Goal: Information Seeking & Learning: Understand process/instructions

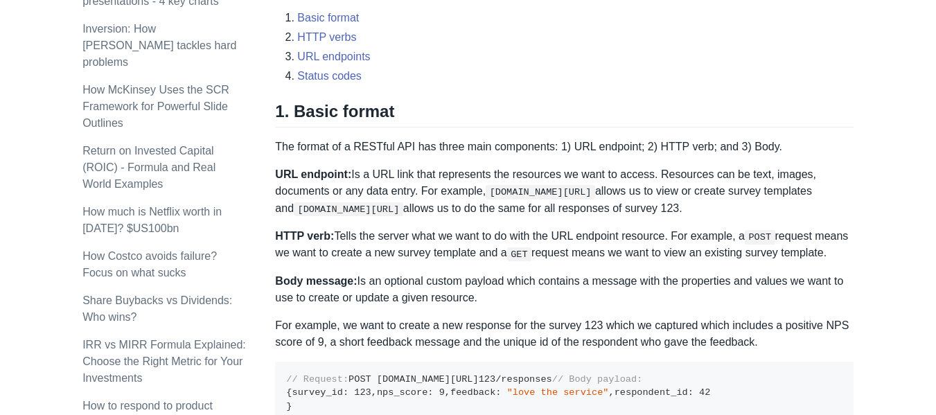
scroll to position [624, 0]
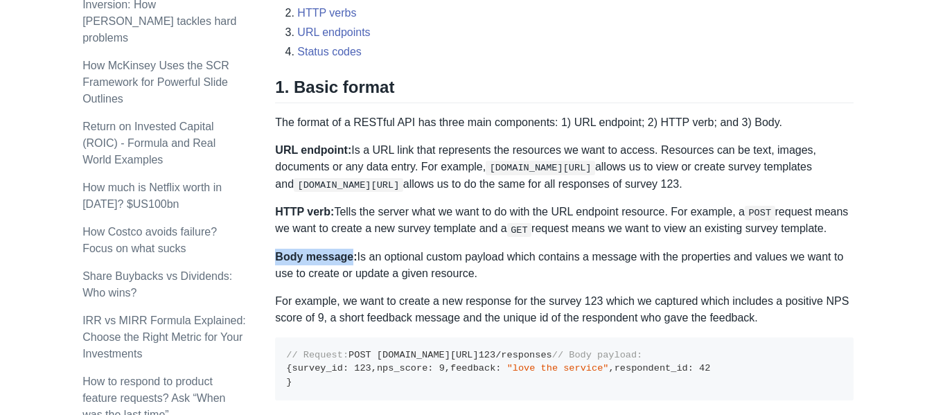
drag, startPoint x: 277, startPoint y: 256, endPoint x: 349, endPoint y: 258, distance: 71.4
click at [349, 258] on strong "Body message:" at bounding box center [316, 257] width 82 height 12
click at [507, 274] on p "Body message: Is an optional custom payload which contains a message with the p…" at bounding box center [564, 265] width 578 height 33
drag, startPoint x: 277, startPoint y: 255, endPoint x: 345, endPoint y: 254, distance: 67.9
click at [345, 254] on strong "Body message:" at bounding box center [316, 257] width 82 height 12
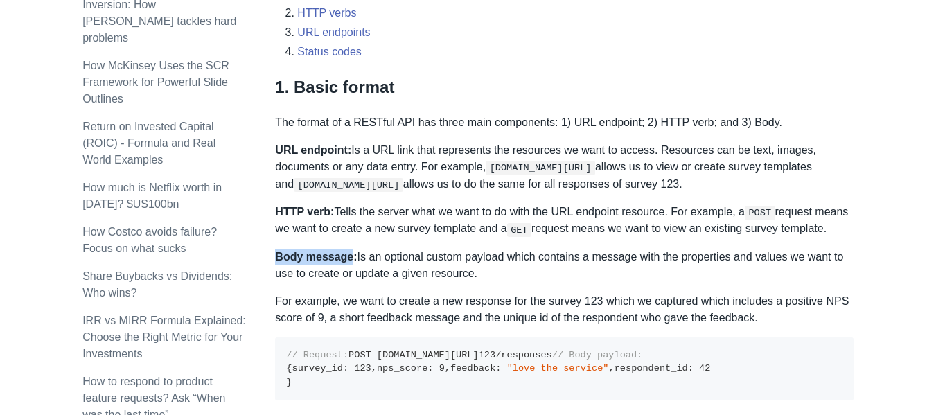
click at [345, 254] on strong "Body message:" at bounding box center [316, 257] width 82 height 12
drag, startPoint x: 276, startPoint y: 254, endPoint x: 347, endPoint y: 257, distance: 70.8
click at [347, 258] on strong "Body message:" at bounding box center [316, 257] width 82 height 12
click at [347, 255] on strong "Body message:" at bounding box center [316, 257] width 82 height 12
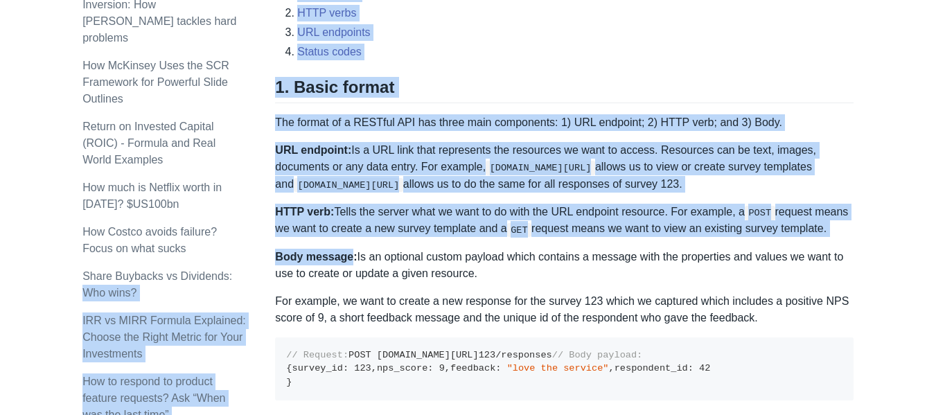
drag, startPoint x: 347, startPoint y: 255, endPoint x: 274, endPoint y: 251, distance: 72.9
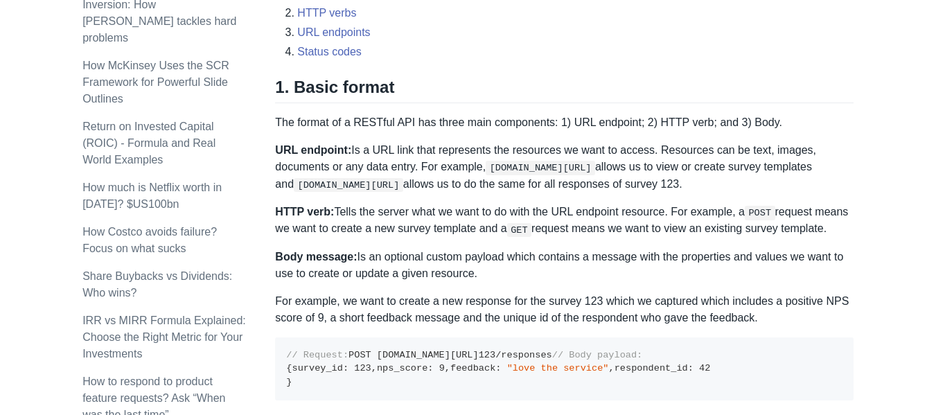
click at [608, 274] on p "Body message: Is an optional custom payload which contains a message with the p…" at bounding box center [564, 265] width 578 height 33
drag, startPoint x: 347, startPoint y: 255, endPoint x: 279, endPoint y: 254, distance: 68.6
click at [279, 254] on strong "Body message:" at bounding box center [316, 257] width 82 height 12
click at [486, 273] on p "Body message: Is an optional custom payload which contains a message with the p…" at bounding box center [564, 265] width 578 height 33
drag, startPoint x: 276, startPoint y: 254, endPoint x: 345, endPoint y: 256, distance: 68.6
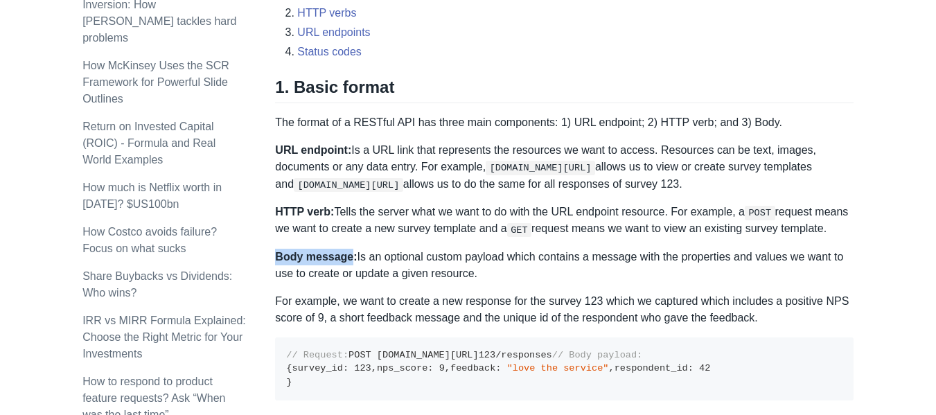
click at [345, 256] on strong "Body message:" at bounding box center [316, 257] width 82 height 12
click at [278, 263] on p "Body message: Is an optional custom payload which contains a message with the p…" at bounding box center [564, 265] width 578 height 33
click at [279, 257] on strong "Body message:" at bounding box center [316, 257] width 82 height 12
drag, startPoint x: 276, startPoint y: 253, endPoint x: 349, endPoint y: 258, distance: 72.9
click at [349, 258] on strong "Body message:" at bounding box center [316, 257] width 82 height 12
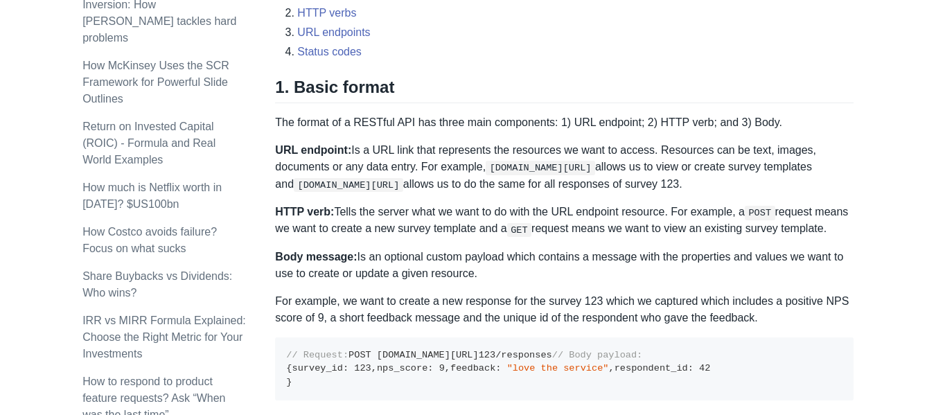
click at [489, 270] on p "Body message: Is an optional custom payload which contains a message with the p…" at bounding box center [564, 265] width 578 height 33
drag, startPoint x: 276, startPoint y: 254, endPoint x: 346, endPoint y: 254, distance: 70.0
click at [346, 254] on strong "Body message:" at bounding box center [316, 257] width 82 height 12
click at [293, 258] on strong "Body message:" at bounding box center [316, 257] width 82 height 12
drag, startPoint x: 276, startPoint y: 254, endPoint x: 346, endPoint y: 254, distance: 70.0
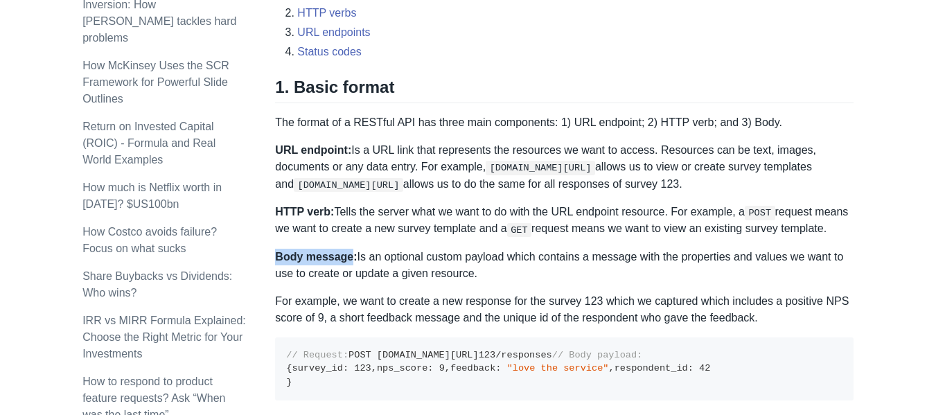
click at [346, 254] on strong "Body message:" at bounding box center [316, 257] width 82 height 12
click at [525, 275] on p "Body message: Is an optional custom payload which contains a message with the p…" at bounding box center [564, 265] width 578 height 33
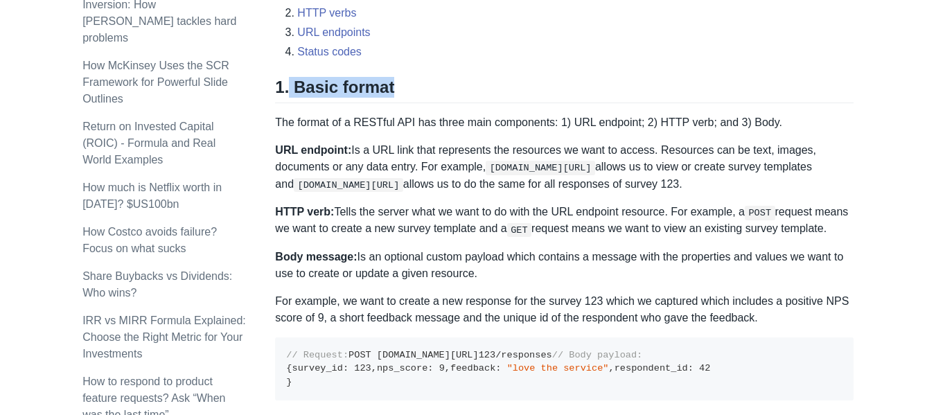
drag, startPoint x: 288, startPoint y: 85, endPoint x: 393, endPoint y: 89, distance: 105.4
click at [393, 89] on h2 "1. Basic format" at bounding box center [564, 90] width 578 height 26
click at [391, 89] on h2 "1. Basic format" at bounding box center [564, 90] width 578 height 26
drag, startPoint x: 292, startPoint y: 87, endPoint x: 394, endPoint y: 87, distance: 102.6
click at [394, 87] on h2 "1. Basic format" at bounding box center [564, 90] width 578 height 26
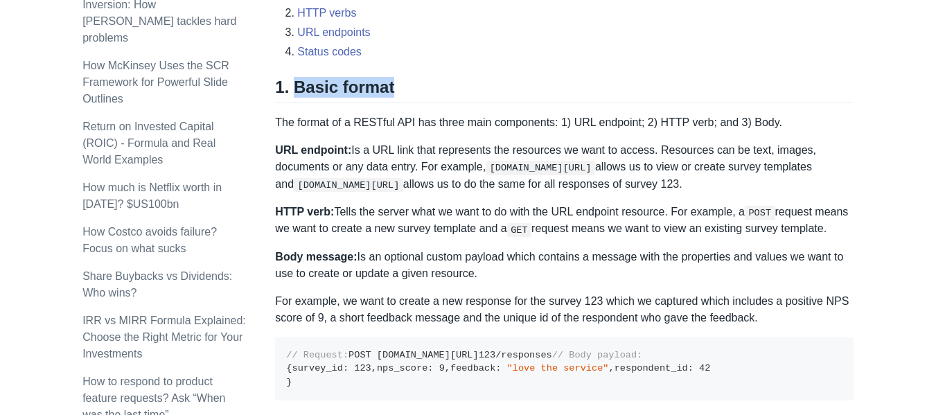
click at [505, 88] on h2 "1. Basic format" at bounding box center [564, 90] width 578 height 26
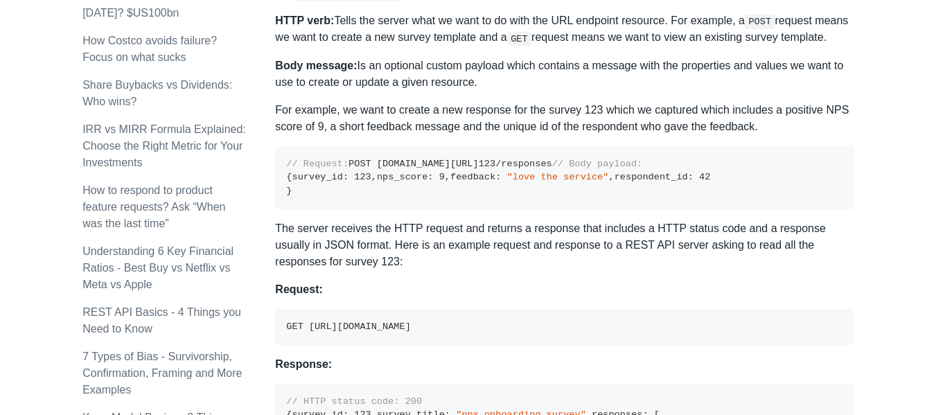
scroll to position [832, 0]
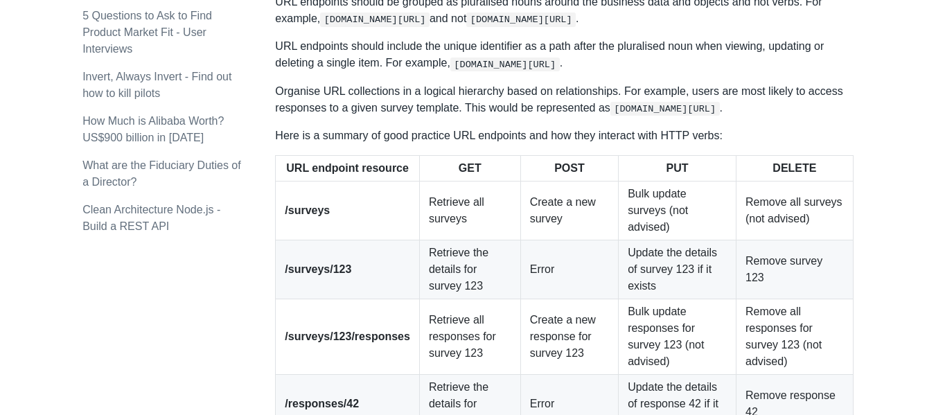
scroll to position [1786, 0]
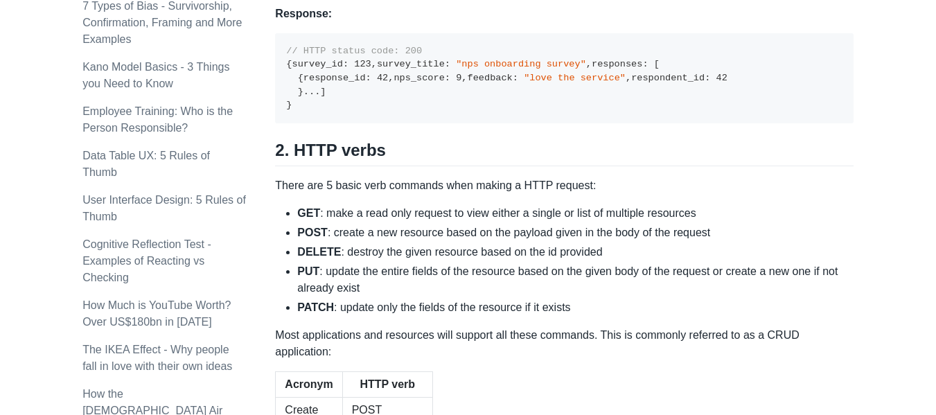
scroll to position [1163, 0]
